Goal: Find specific page/section: Find specific page/section

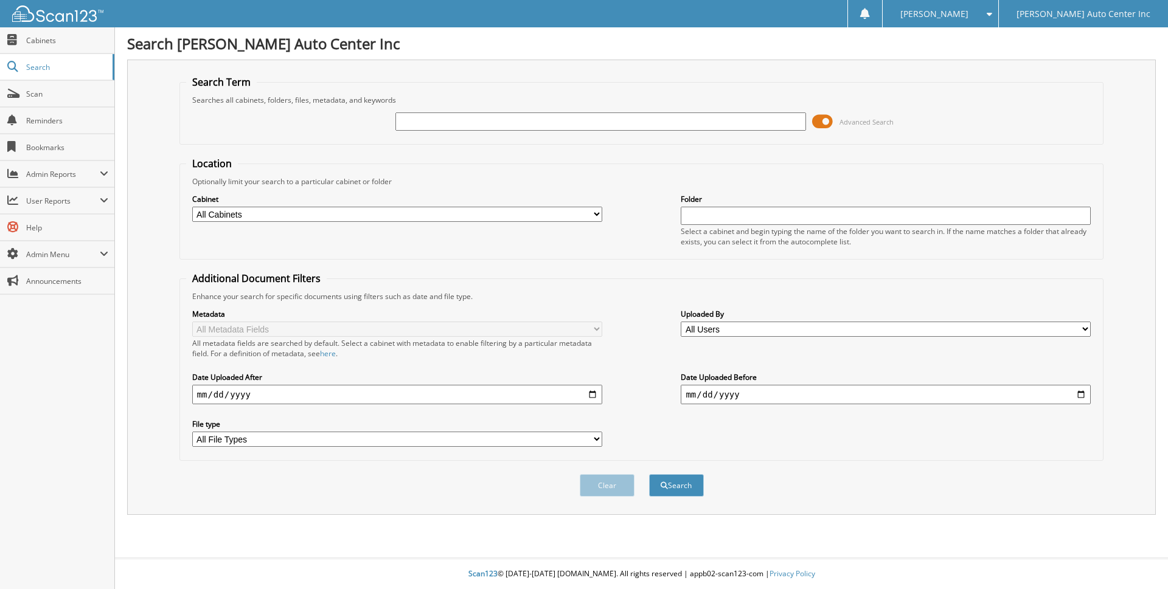
click at [437, 117] on input "text" at bounding box center [600, 122] width 410 height 18
type input "192926"
click at [595, 212] on select "All Cabinets A/P A/R CANCELLATIONS CASH RECEIPTS COMPLETED SALES 2020 COMPLETED…" at bounding box center [397, 214] width 410 height 15
select select "7372"
click at [192, 207] on select "All Cabinets A/P A/R CANCELLATIONS CASH RECEIPTS COMPLETED SALES 2020 COMPLETED…" at bounding box center [397, 214] width 410 height 15
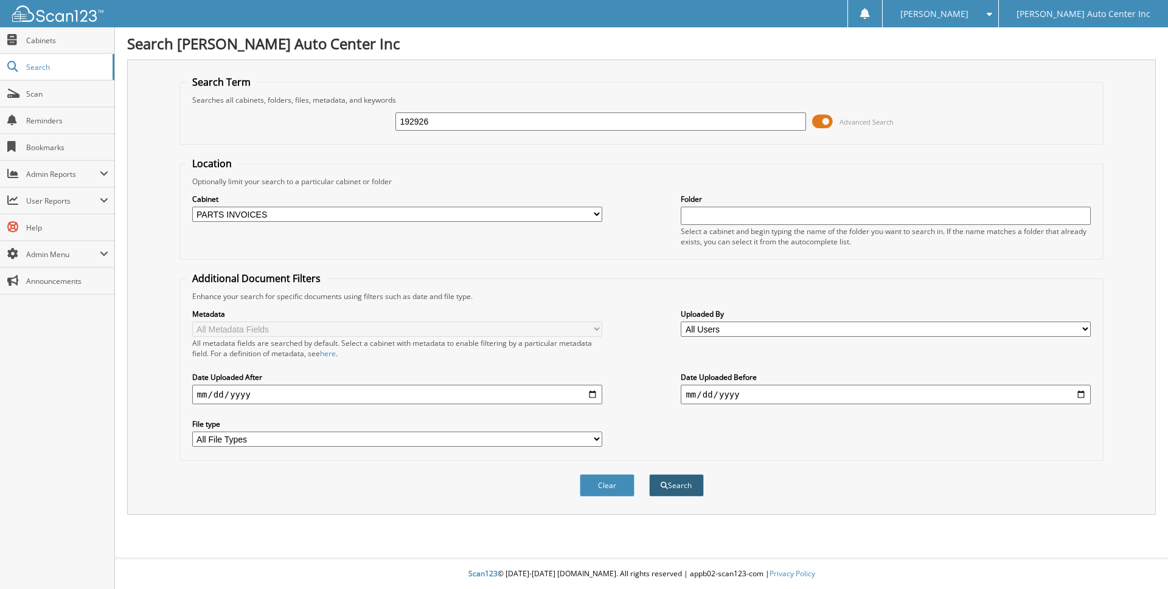
click at [670, 477] on button "Search" at bounding box center [676, 485] width 55 height 23
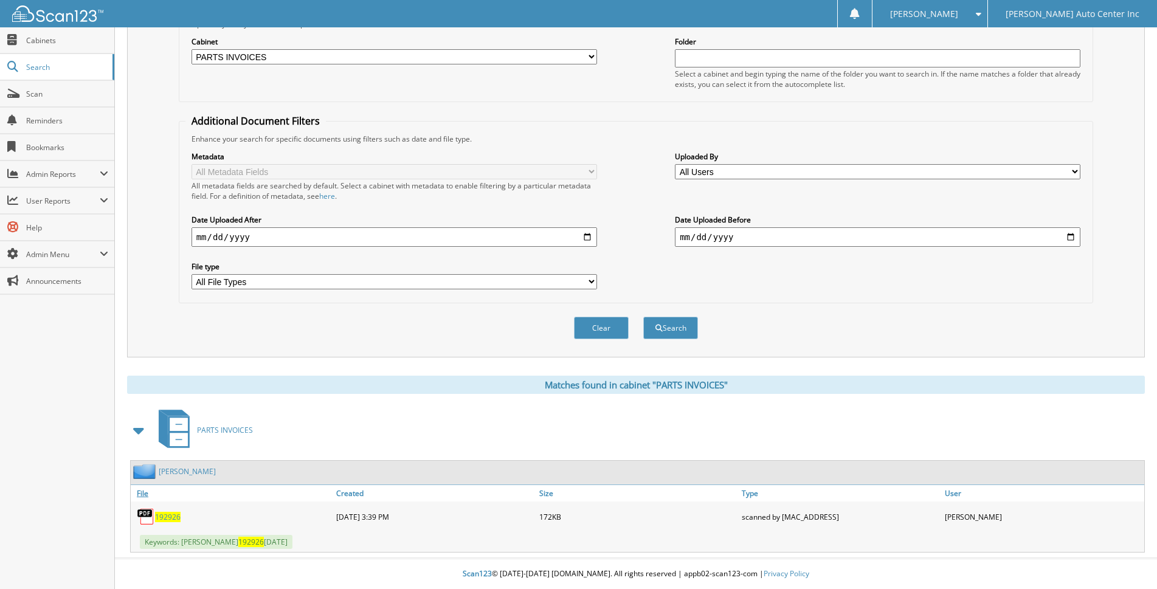
scroll to position [158, 0]
click at [208, 471] on link "[PERSON_NAME]" at bounding box center [187, 471] width 57 height 10
